Goal: Task Accomplishment & Management: Manage account settings

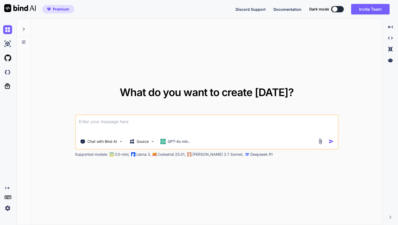
type textarea "x"
click at [9, 210] on img at bounding box center [7, 208] width 9 height 9
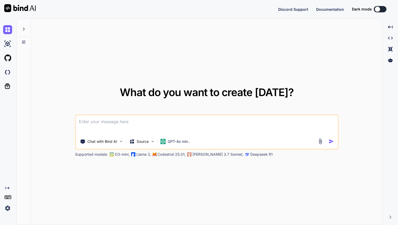
click at [8, 207] on img at bounding box center [7, 208] width 9 height 9
type textarea "x"
click at [8, 208] on img at bounding box center [7, 208] width 9 height 9
type textarea "x"
click at [7, 209] on img at bounding box center [7, 208] width 9 height 9
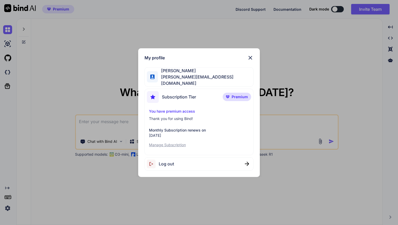
click at [169, 162] on span "Log out" at bounding box center [166, 164] width 15 height 6
type textarea "x"
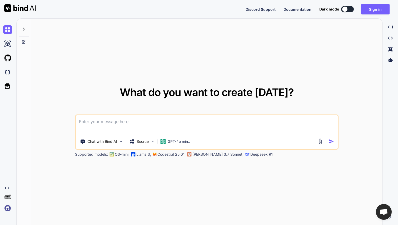
click at [7, 208] on img at bounding box center [7, 208] width 9 height 9
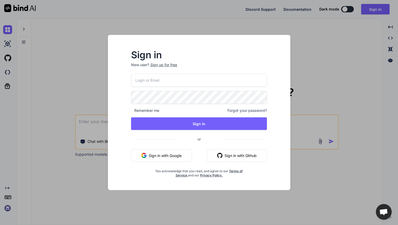
click at [156, 150] on button "Sign in with Google" at bounding box center [161, 155] width 61 height 13
